Goal: Information Seeking & Learning: Learn about a topic

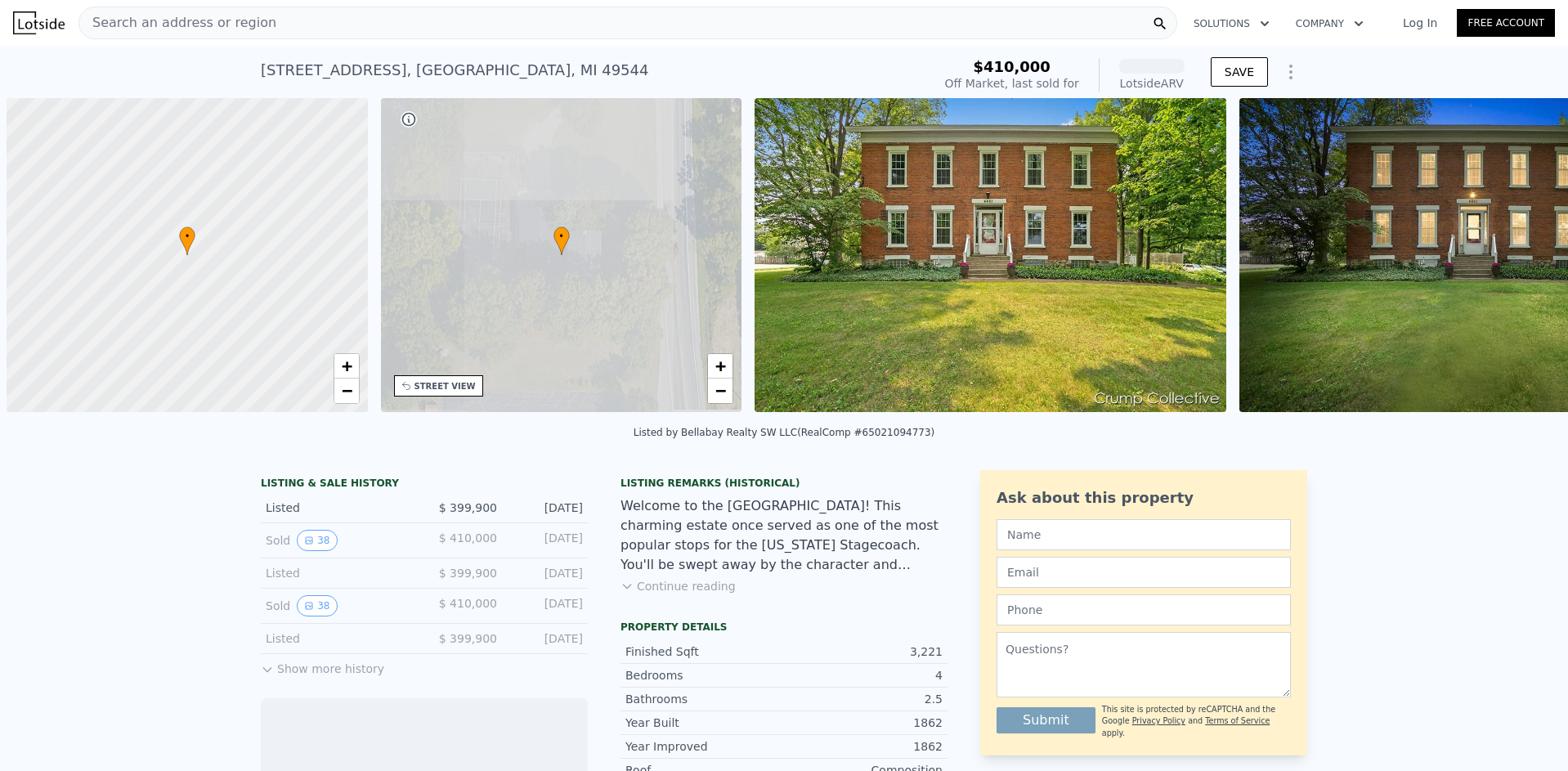
scroll to position [0, 7]
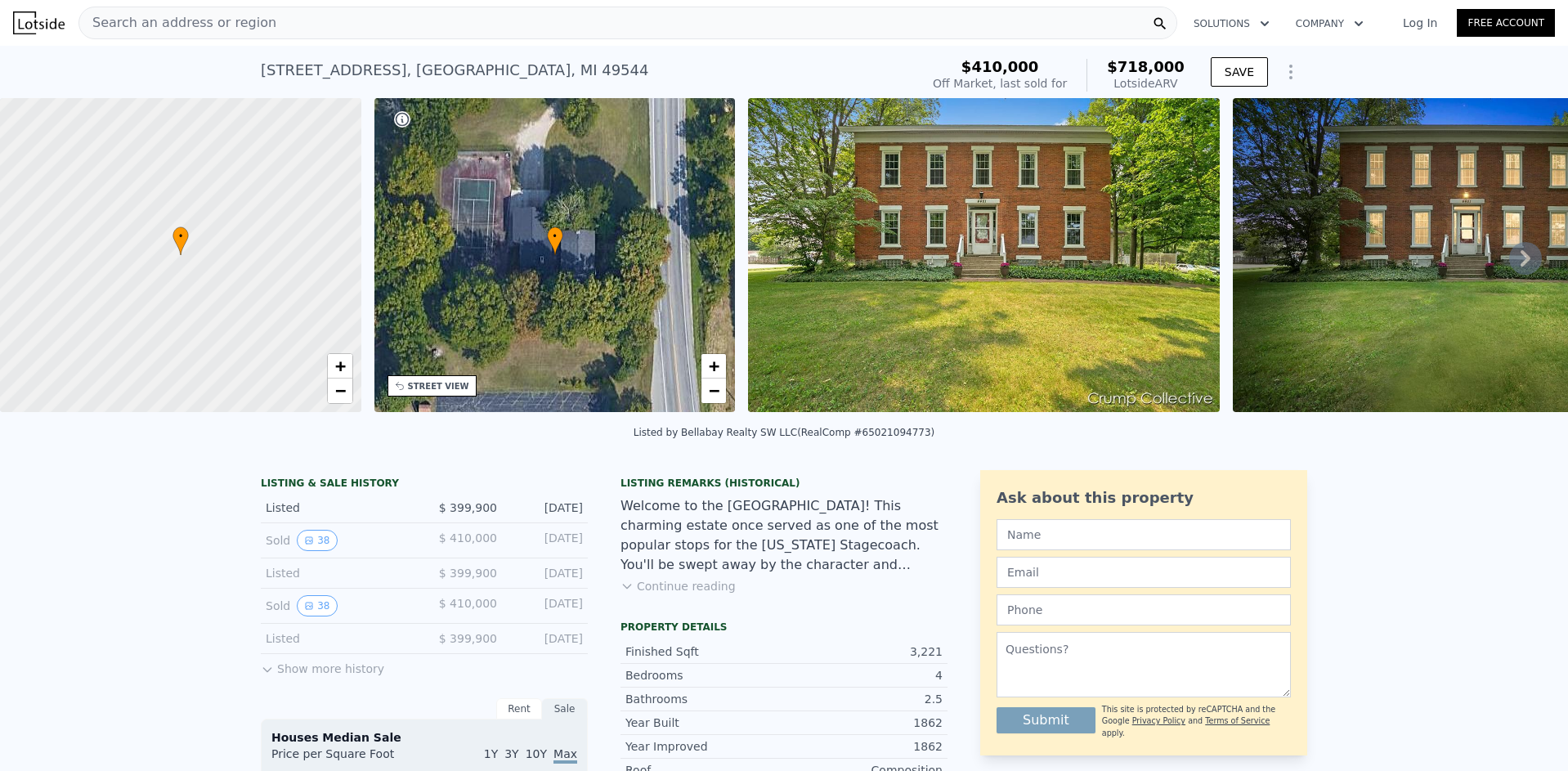
click at [879, 265] on img at bounding box center [984, 255] width 472 height 314
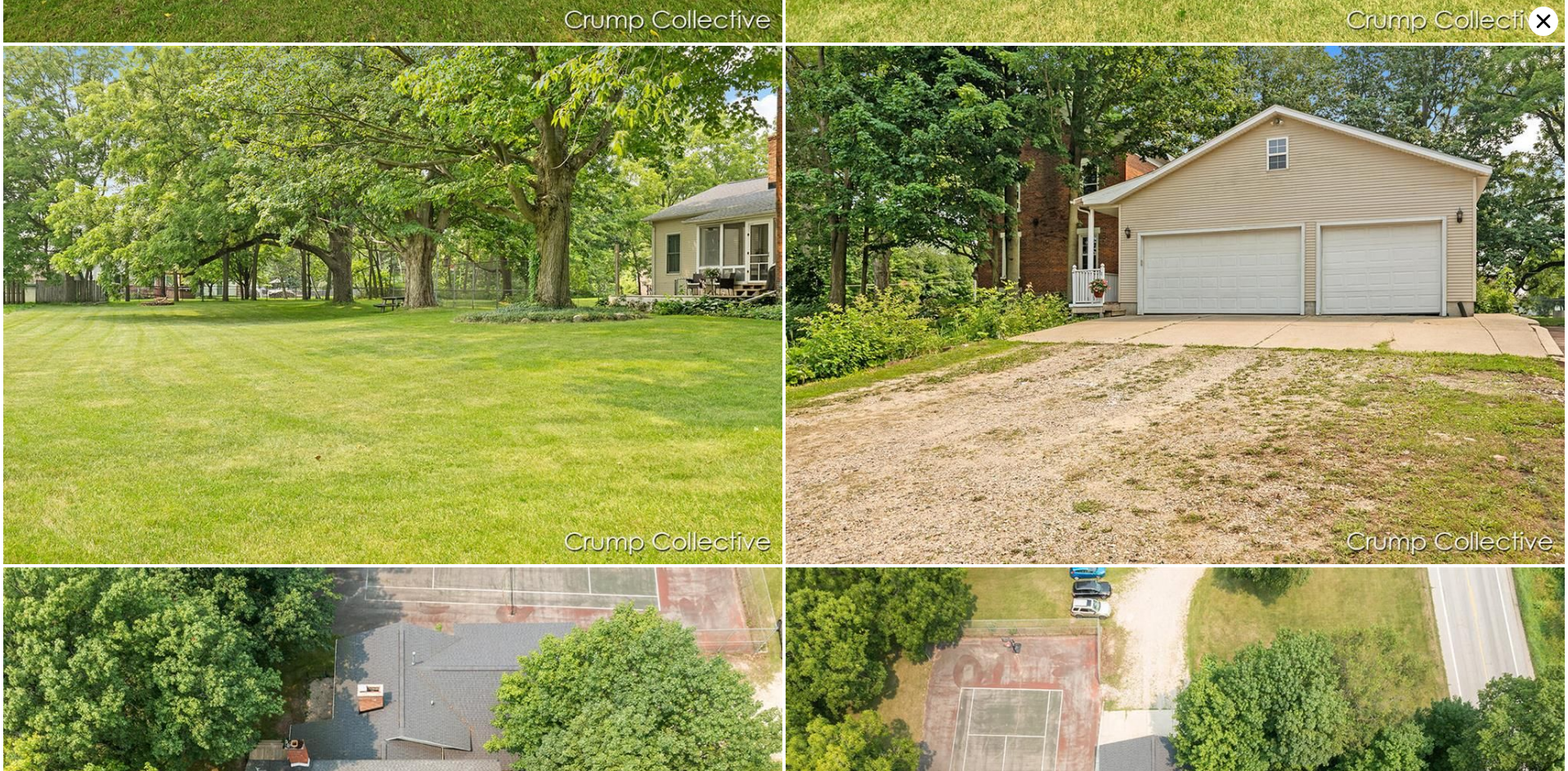
scroll to position [7773, 0]
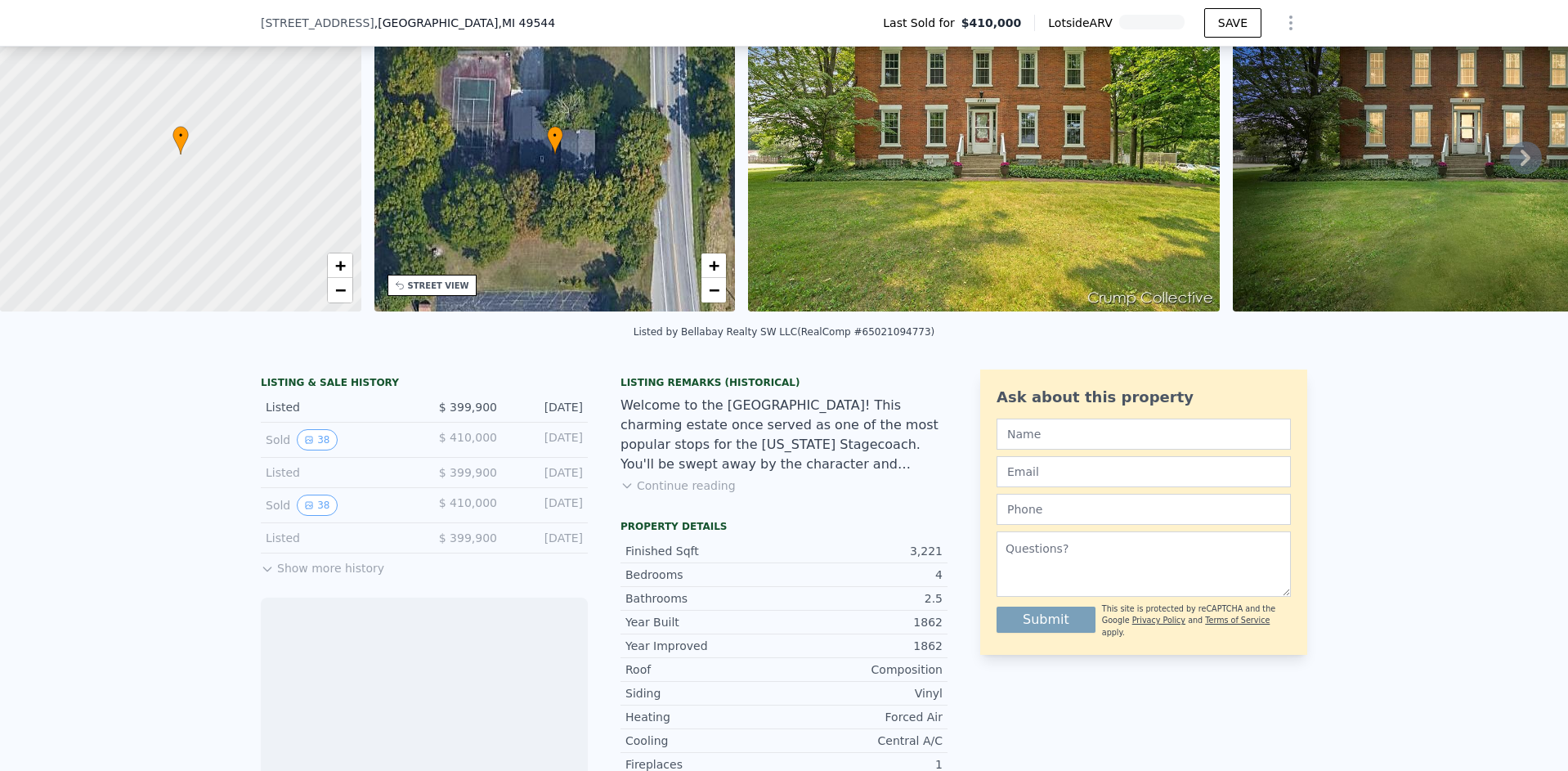
scroll to position [96, 0]
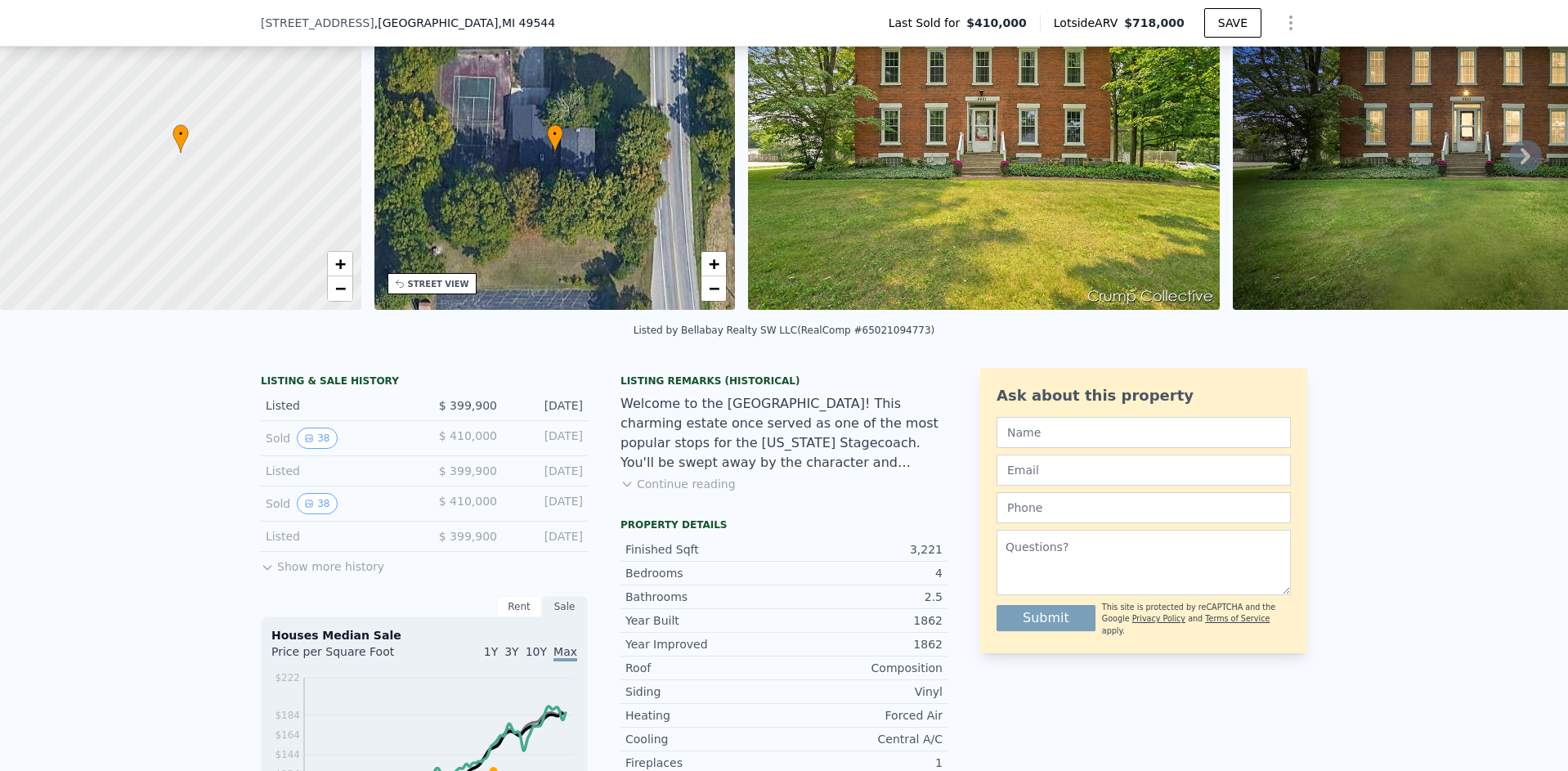
click at [315, 575] on button "Show more history" at bounding box center [322, 564] width 123 height 23
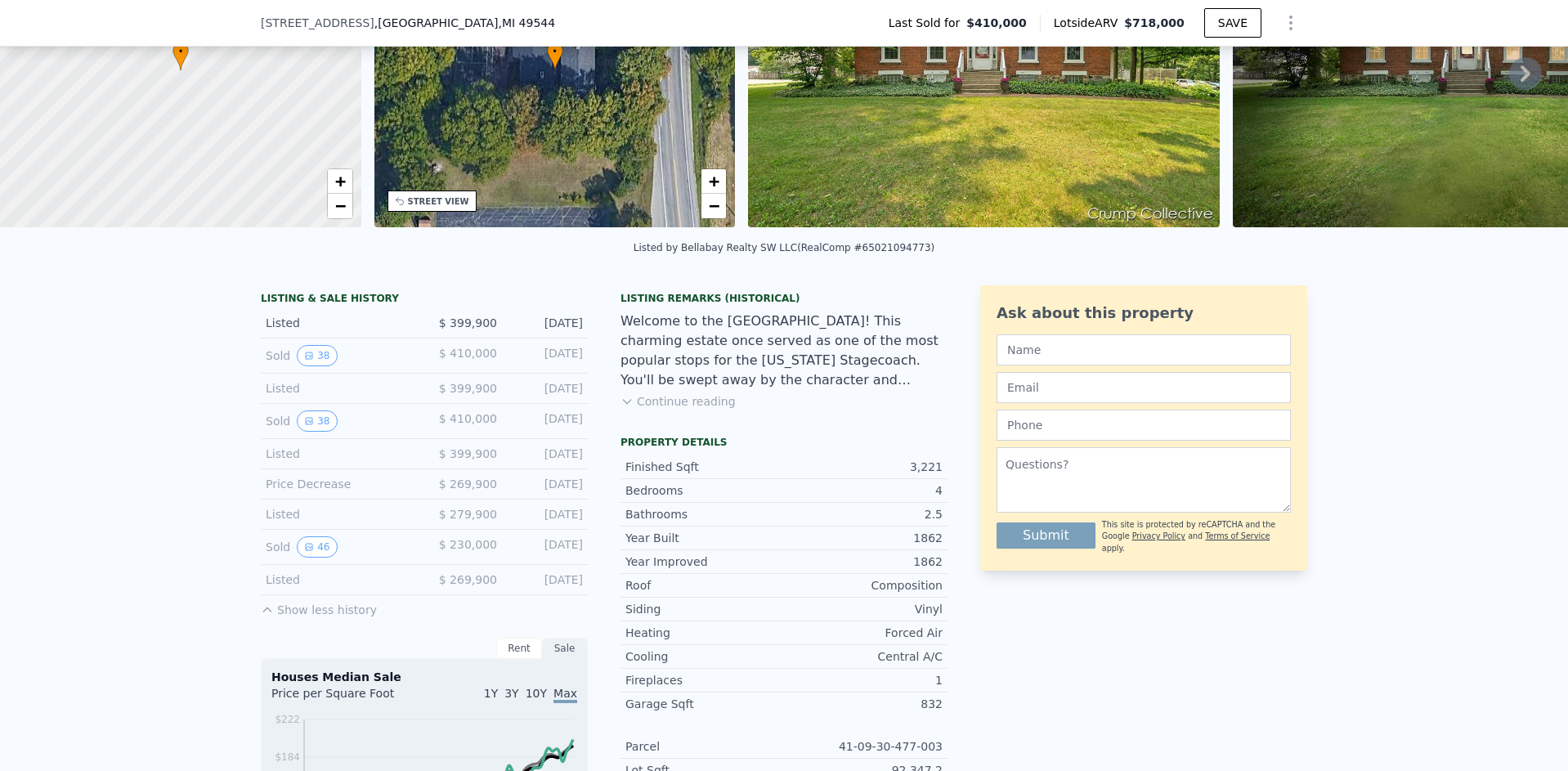
scroll to position [180, 0]
click at [304, 557] on button "46" at bounding box center [316, 547] width 40 height 21
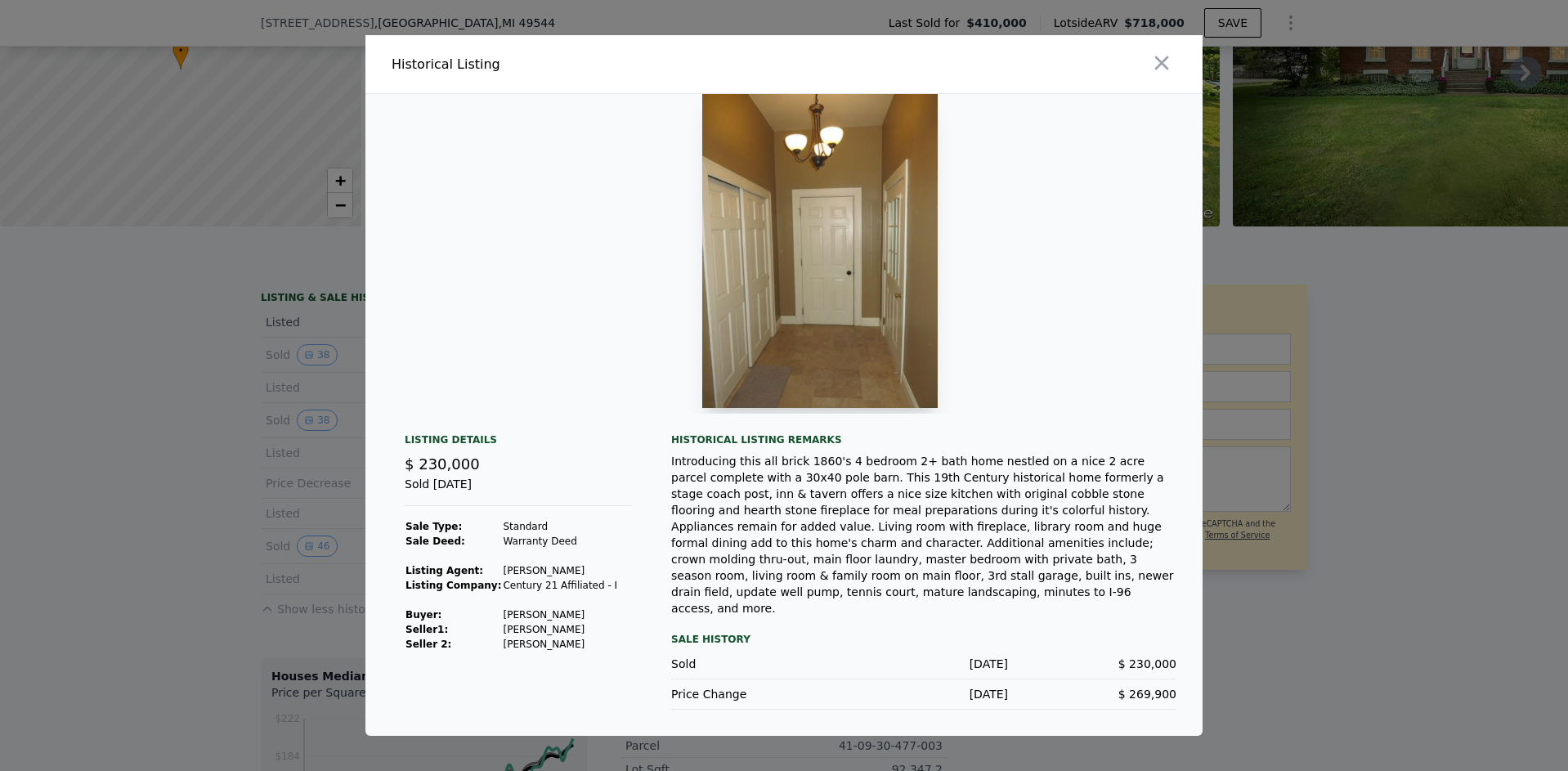
scroll to position [0, 13985]
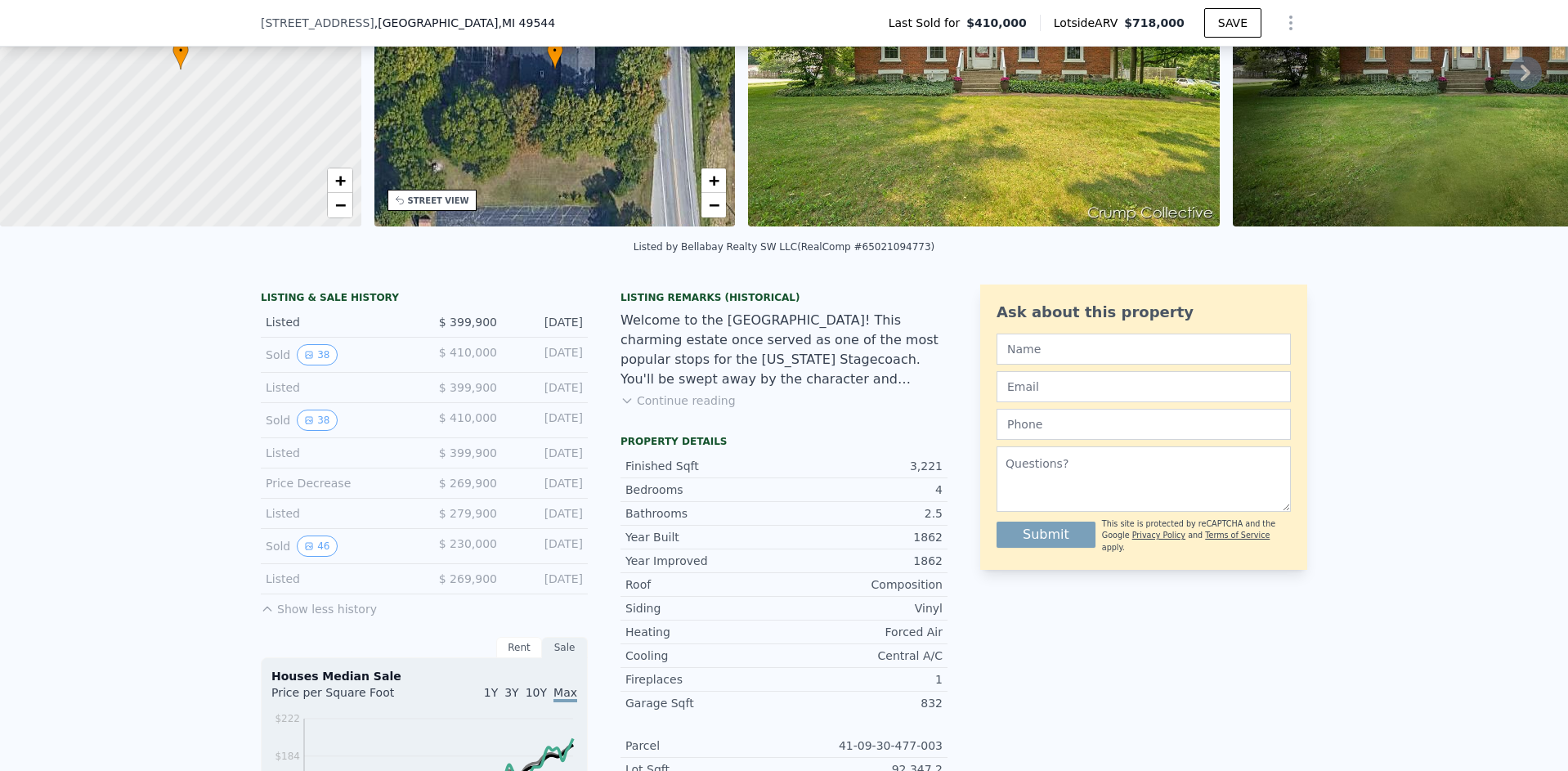
click at [679, 409] on button "Continue reading" at bounding box center [678, 401] width 115 height 16
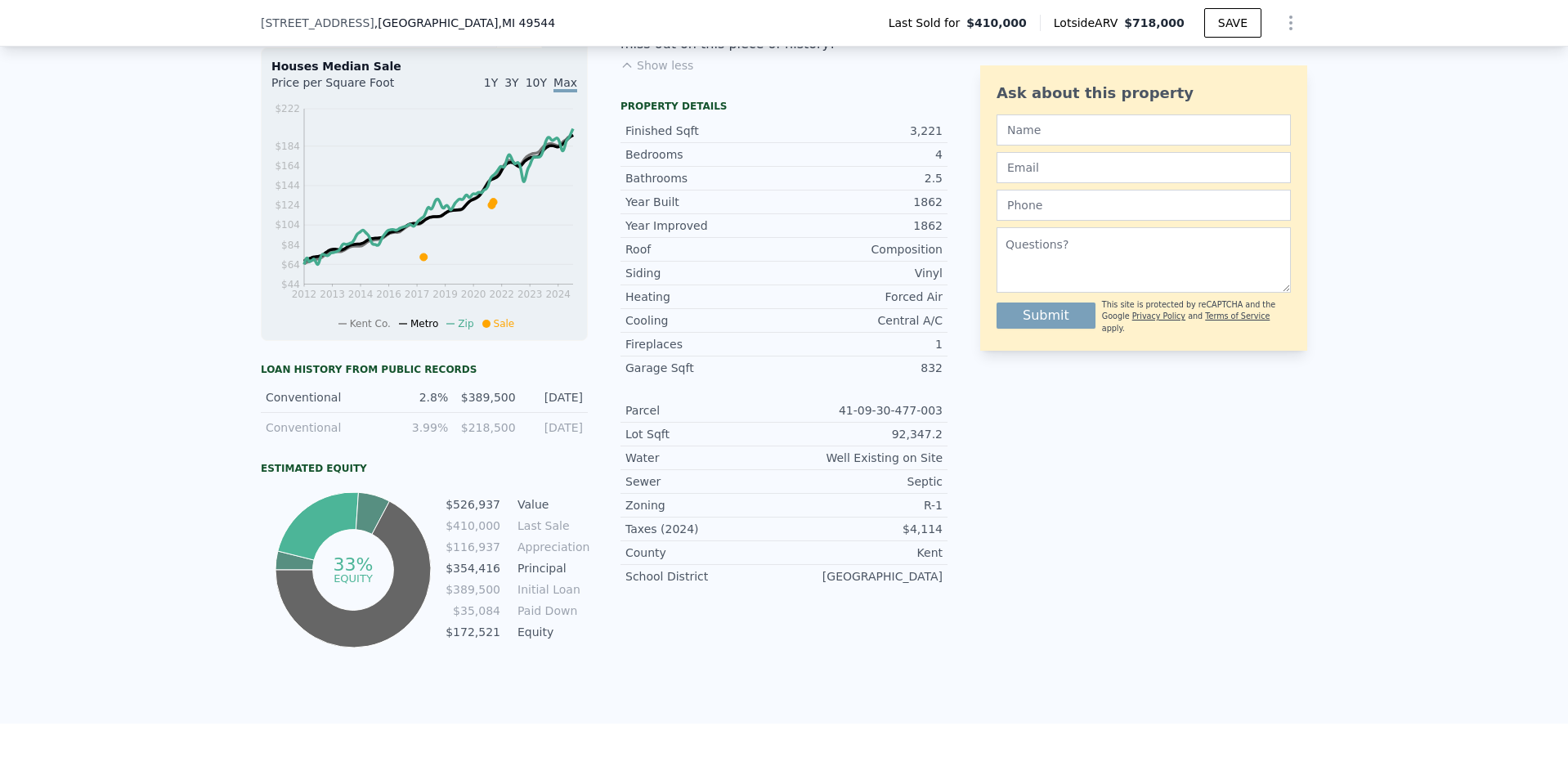
scroll to position [791, 0]
